Goal: Task Accomplishment & Management: Use online tool/utility

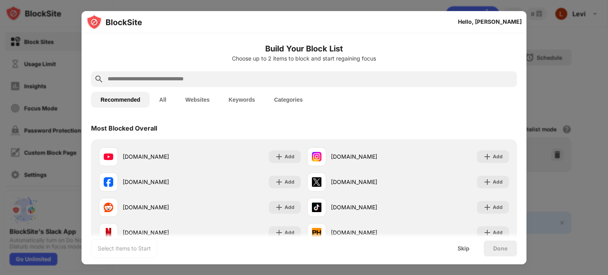
click at [225, 78] on input "text" at bounding box center [310, 78] width 407 height 9
paste input "**********"
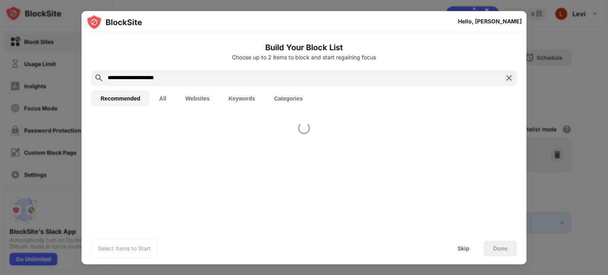
type input "**********"
click at [195, 102] on button "Websites" at bounding box center [197, 99] width 43 height 16
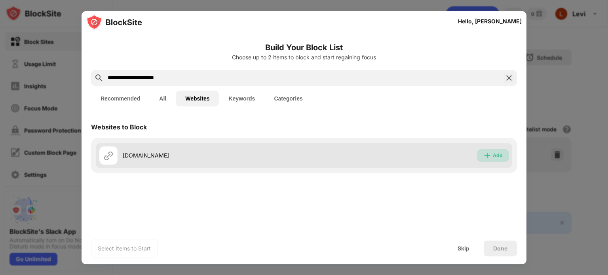
click at [483, 154] on div "Add" at bounding box center [493, 155] width 32 height 13
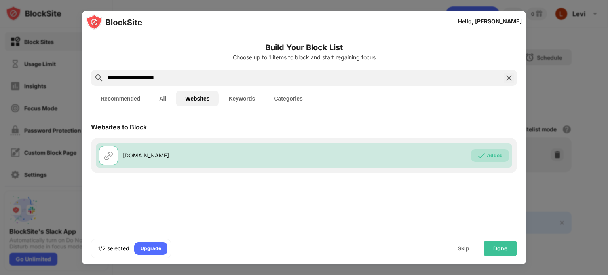
click at [492, 19] on div "Hello, [PERSON_NAME]" at bounding box center [304, 21] width 445 height 21
click at [510, 76] on img at bounding box center [508, 77] width 9 height 9
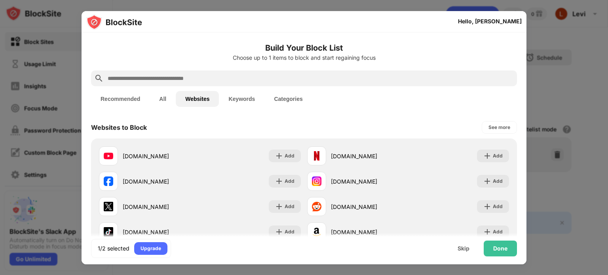
click at [430, 80] on input "text" at bounding box center [310, 78] width 407 height 9
click at [294, 82] on input "text" at bounding box center [310, 78] width 407 height 9
paste input "**********"
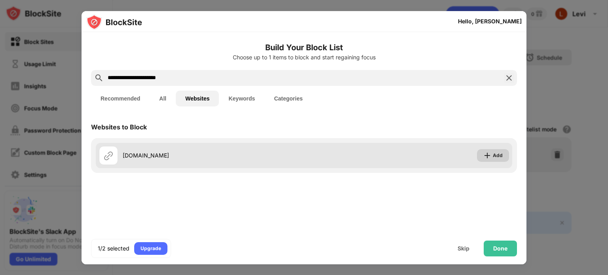
type input "**********"
click at [483, 155] on div "Add" at bounding box center [493, 155] width 32 height 13
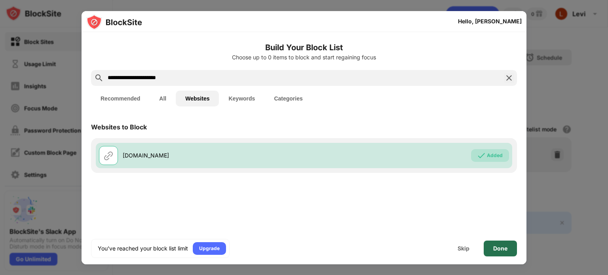
click at [497, 251] on div "Done" at bounding box center [500, 248] width 14 height 6
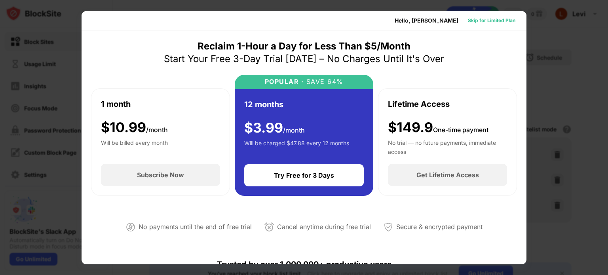
click at [492, 19] on div "Skip for Limited Plan" at bounding box center [491, 21] width 47 height 8
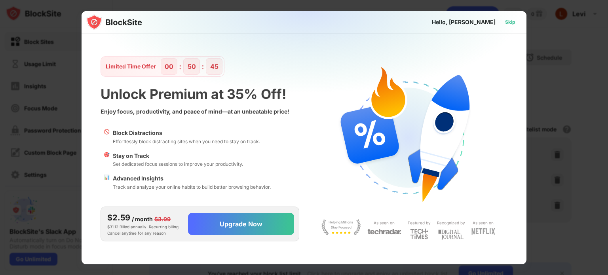
click at [507, 26] on div "Skip" at bounding box center [510, 22] width 10 height 8
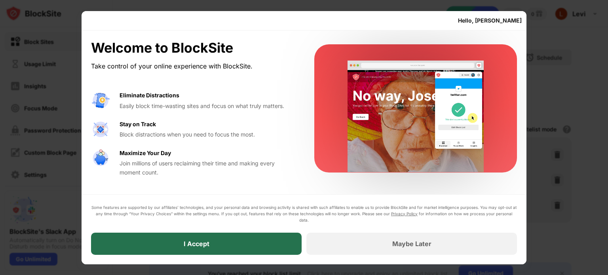
click at [239, 249] on div "I Accept" at bounding box center [196, 244] width 211 height 22
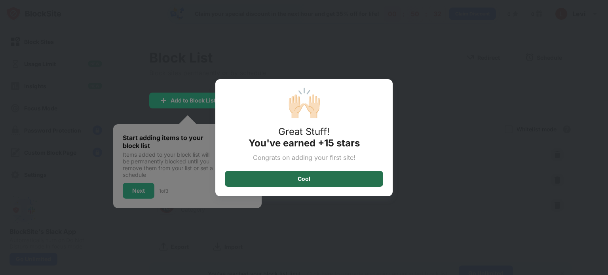
click at [302, 177] on div "Cool" at bounding box center [304, 179] width 13 height 6
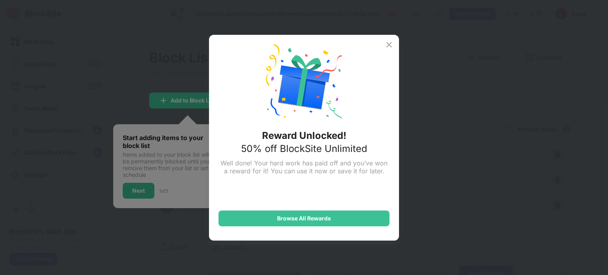
click at [389, 46] on img at bounding box center [388, 44] width 9 height 9
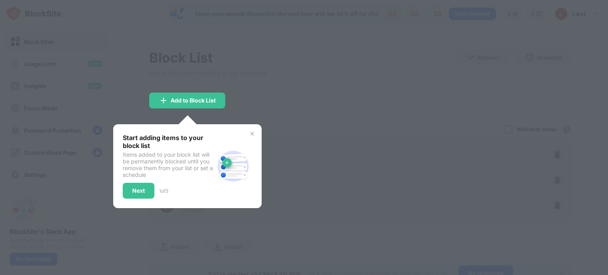
click at [252, 133] on img at bounding box center [252, 134] width 6 height 6
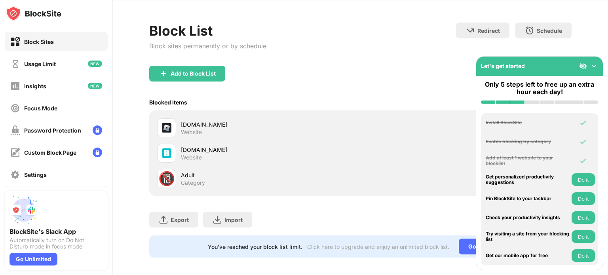
scroll to position [37, 0]
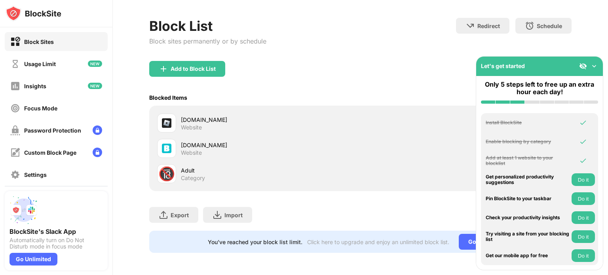
click at [596, 68] on img at bounding box center [594, 66] width 8 height 8
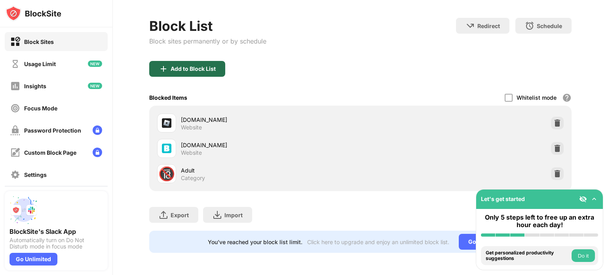
click at [202, 66] on div "Add to Block List" at bounding box center [193, 69] width 45 height 6
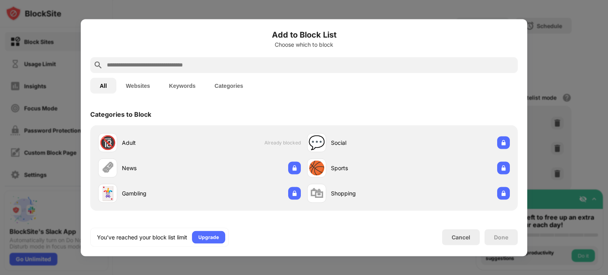
click at [164, 64] on input "text" at bounding box center [310, 64] width 408 height 9
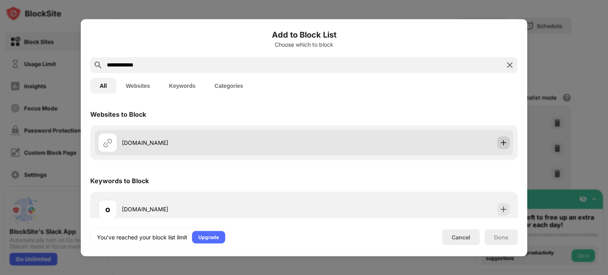
type input "**********"
click at [499, 141] on img at bounding box center [503, 142] width 8 height 8
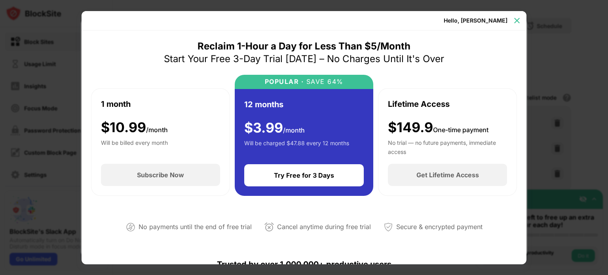
click at [516, 20] on img at bounding box center [517, 21] width 8 height 8
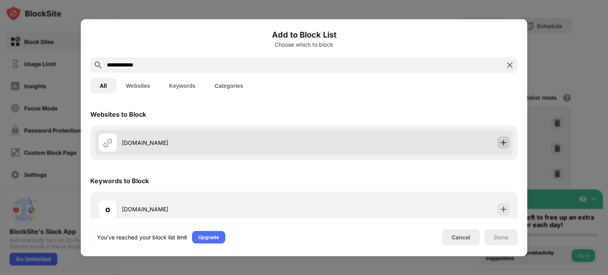
click at [499, 141] on img at bounding box center [503, 142] width 8 height 8
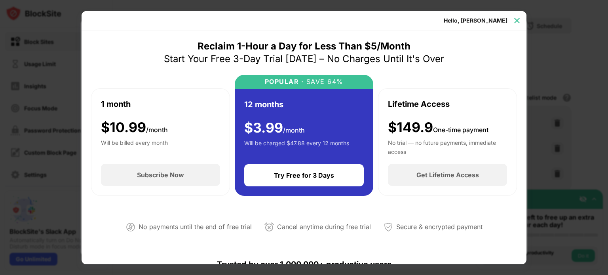
click at [514, 23] on img at bounding box center [517, 21] width 8 height 8
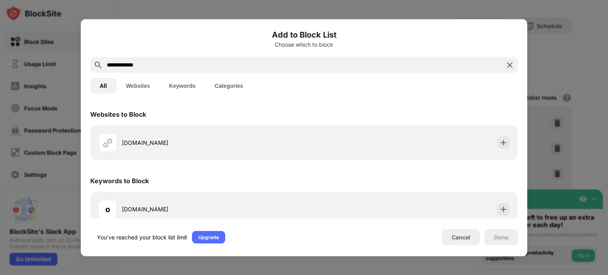
click at [147, 87] on button "Websites" at bounding box center [137, 86] width 43 height 16
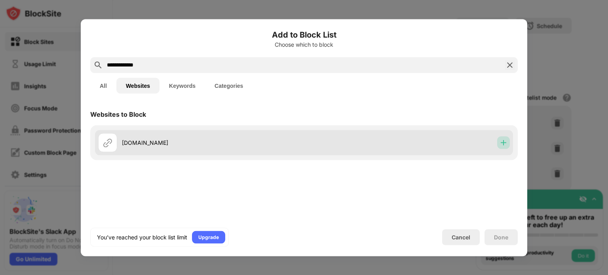
click at [501, 139] on img at bounding box center [503, 142] width 8 height 8
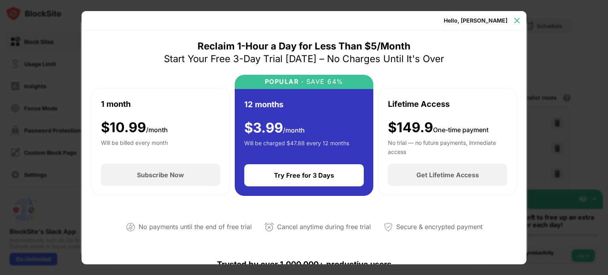
click at [516, 19] on img at bounding box center [517, 21] width 8 height 8
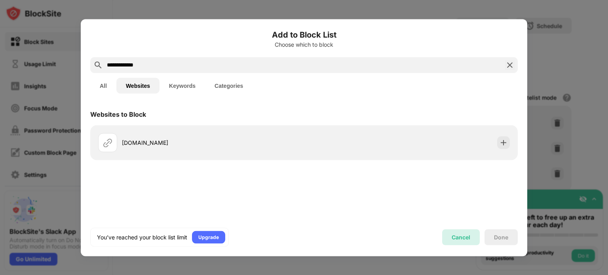
click at [470, 239] on div "Cancel" at bounding box center [461, 237] width 19 height 7
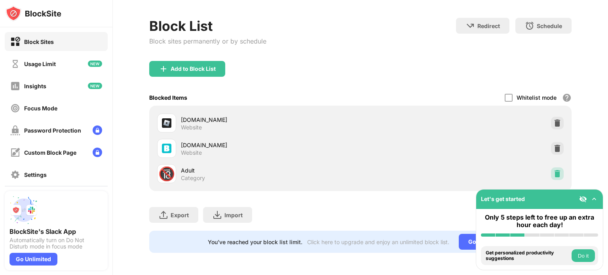
click at [553, 170] on img at bounding box center [557, 174] width 8 height 8
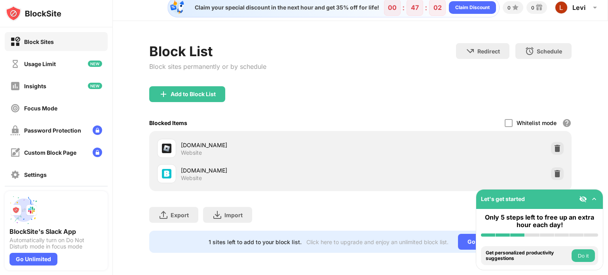
scroll to position [11, 0]
click at [205, 91] on div "Add to Block List" at bounding box center [193, 94] width 45 height 6
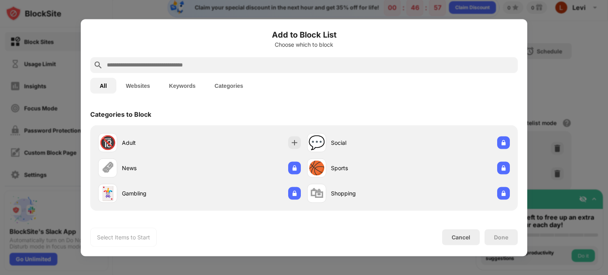
click at [184, 63] on input "text" at bounding box center [310, 64] width 408 height 9
click at [135, 80] on button "Websites" at bounding box center [137, 86] width 43 height 16
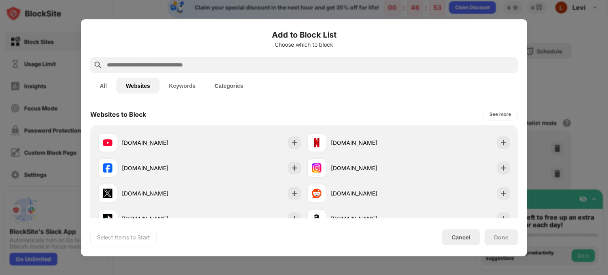
click at [157, 63] on input "text" at bounding box center [310, 64] width 408 height 9
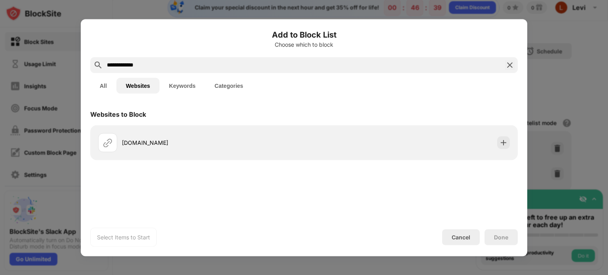
click at [124, 65] on input "**********" at bounding box center [304, 64] width 396 height 9
click at [174, 66] on input "**********" at bounding box center [304, 64] width 396 height 9
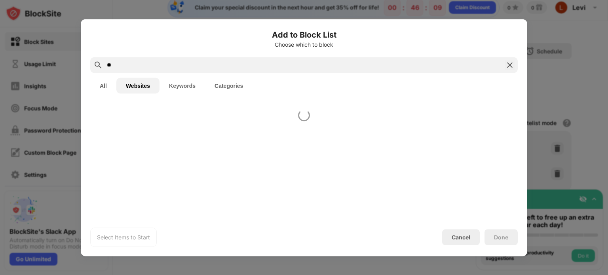
type input "*"
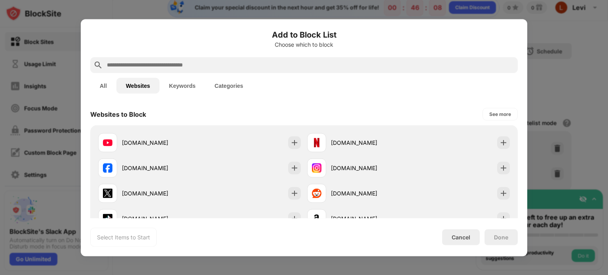
paste input "**********"
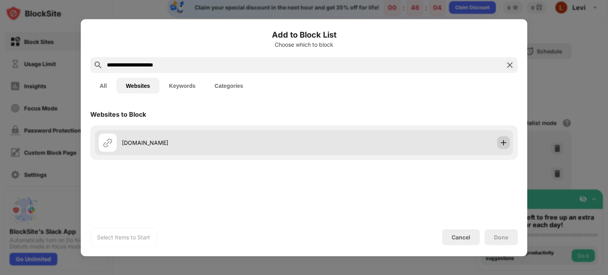
type input "**********"
click at [505, 143] on img at bounding box center [503, 142] width 8 height 8
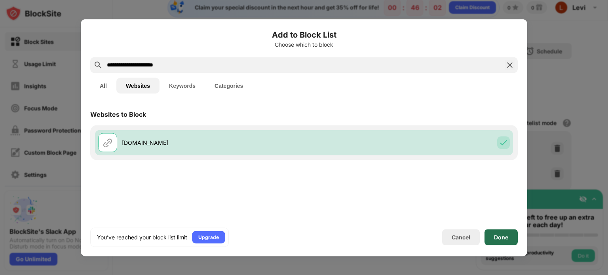
click at [504, 238] on div "Done" at bounding box center [501, 237] width 14 height 6
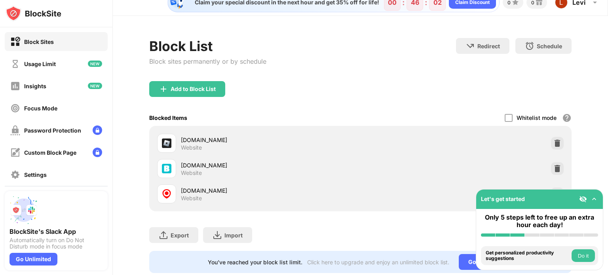
scroll to position [37, 0]
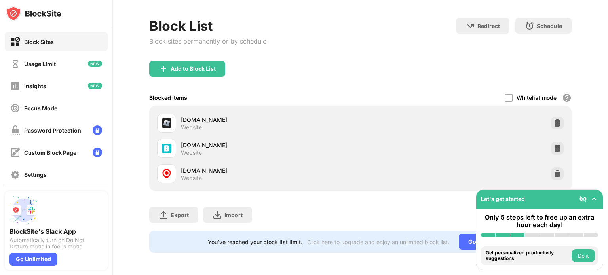
click at [594, 201] on img at bounding box center [594, 199] width 8 height 8
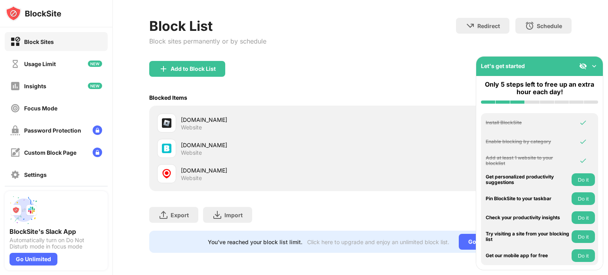
click at [581, 66] on img at bounding box center [583, 66] width 8 height 8
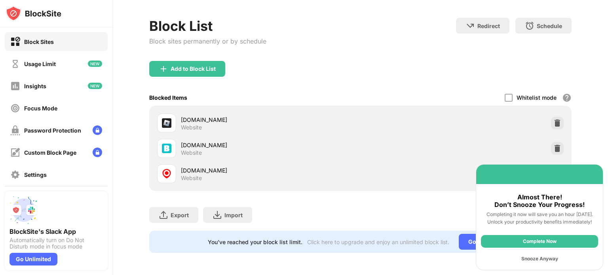
click at [548, 258] on div "Snooze Anyway" at bounding box center [539, 258] width 117 height 13
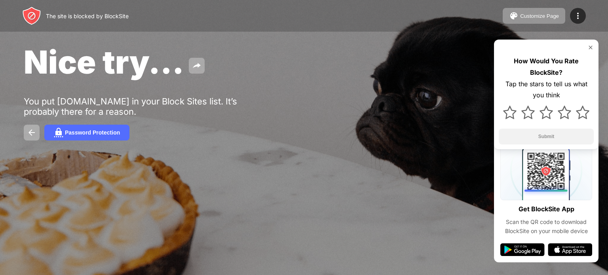
click at [592, 47] on img at bounding box center [590, 47] width 6 height 6
